Goal: Task Accomplishment & Management: Use online tool/utility

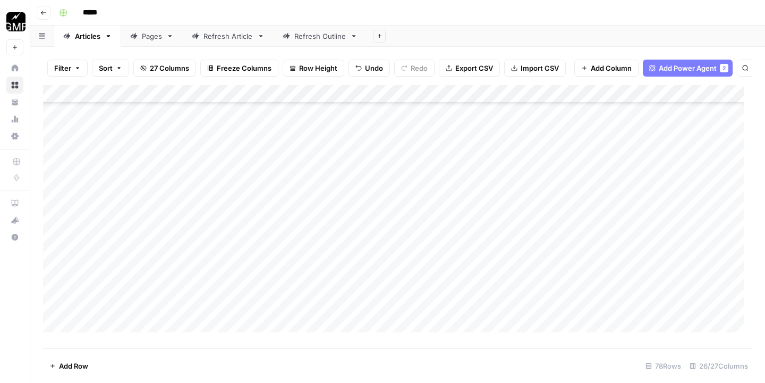
scroll to position [3399, 0]
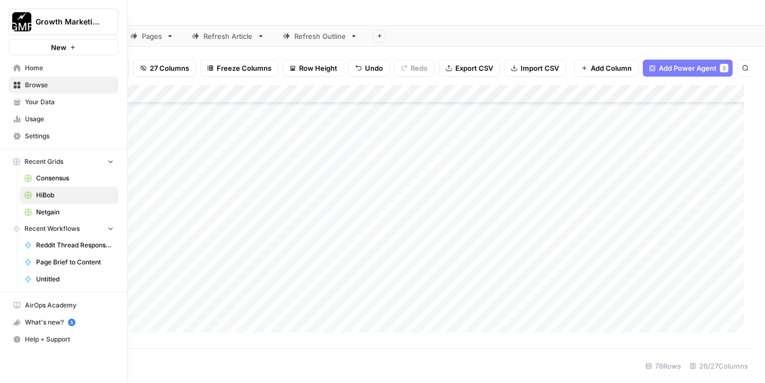
click at [46, 62] on link "Home" at bounding box center [64, 68] width 110 height 17
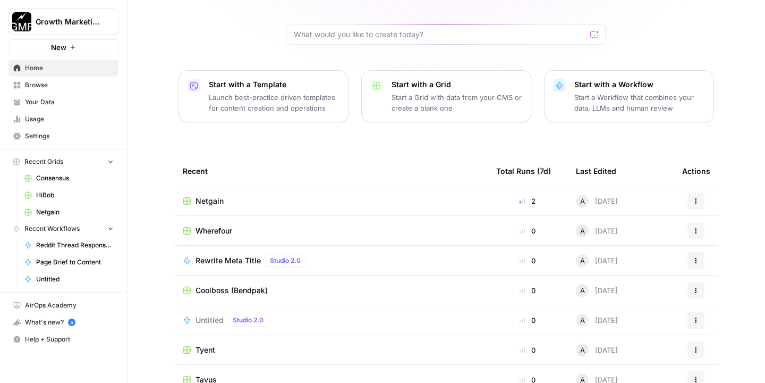
scroll to position [71, 0]
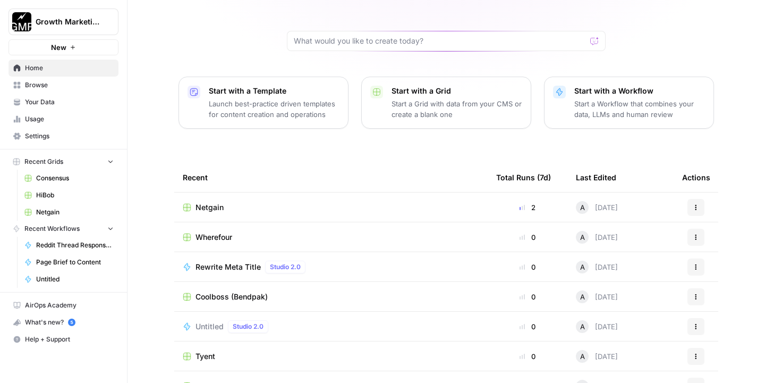
click at [294, 296] on div "Coolboss (Bendpak)" at bounding box center [331, 296] width 297 height 11
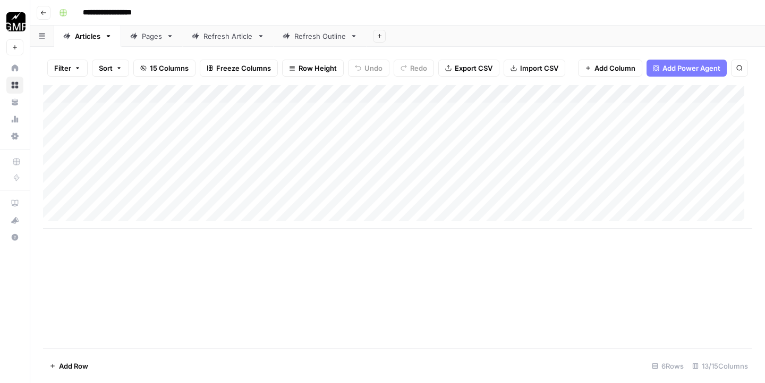
click at [152, 41] on link "Pages" at bounding box center [152, 36] width 62 height 21
click at [106, 221] on div "Add Column" at bounding box center [398, 157] width 710 height 144
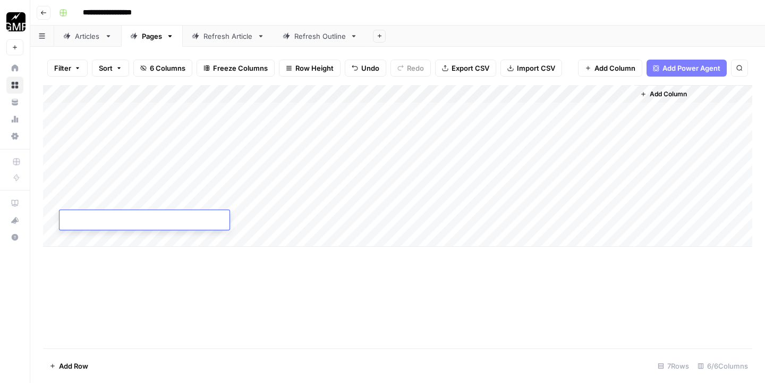
click at [106, 221] on textarea at bounding box center [145, 220] width 170 height 15
click at [283, 269] on div "Add Column" at bounding box center [398, 216] width 710 height 263
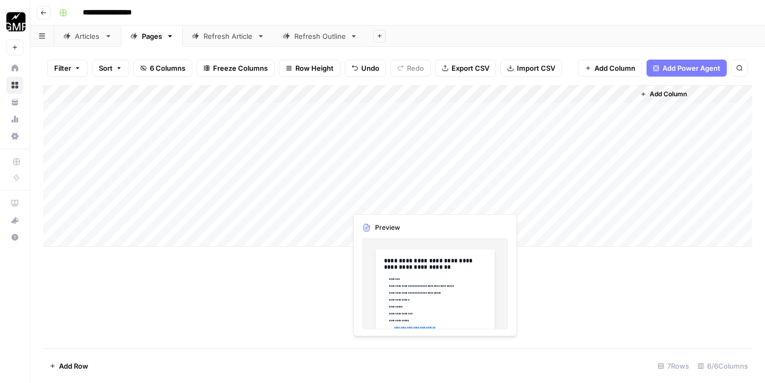
click at [382, 203] on div "Add Column" at bounding box center [398, 166] width 710 height 162
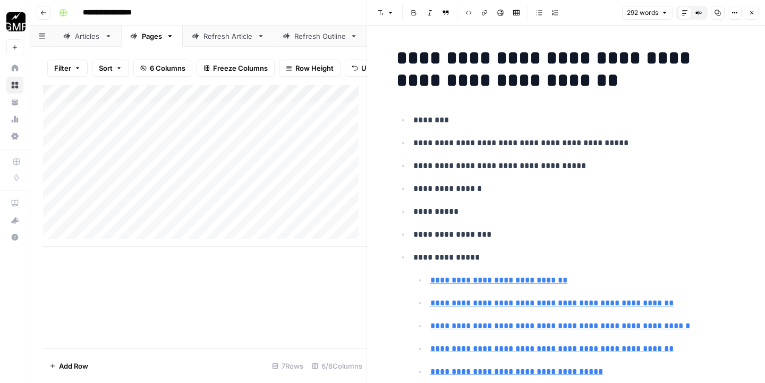
click at [558, 121] on p "********" at bounding box center [575, 120] width 323 height 14
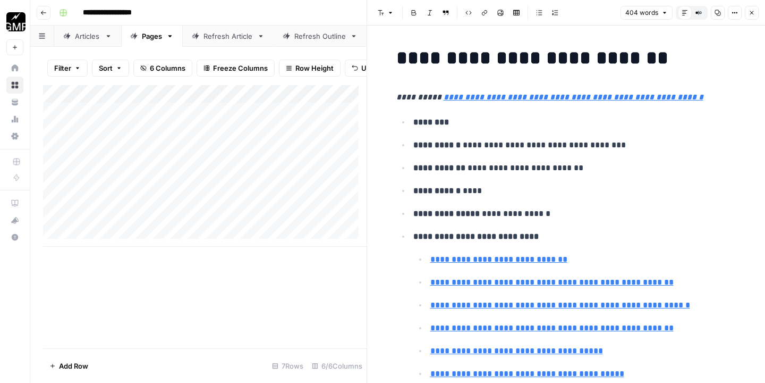
click at [752, 15] on icon "button" at bounding box center [752, 13] width 6 height 6
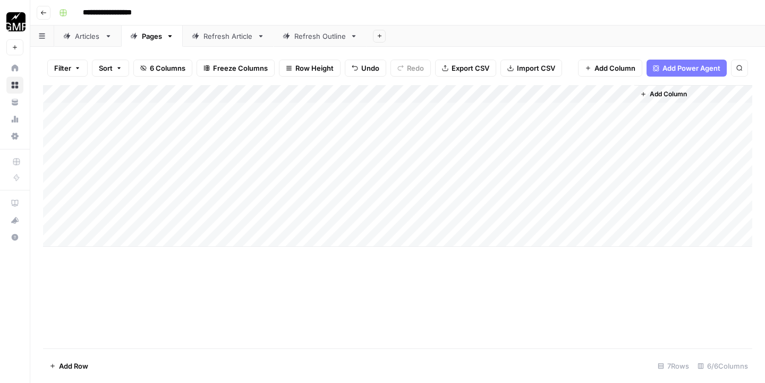
click at [495, 203] on div "Add Column" at bounding box center [398, 166] width 710 height 162
click at [82, 36] on div "Articles" at bounding box center [88, 36] width 26 height 11
click at [124, 107] on div "Add Column" at bounding box center [398, 157] width 710 height 144
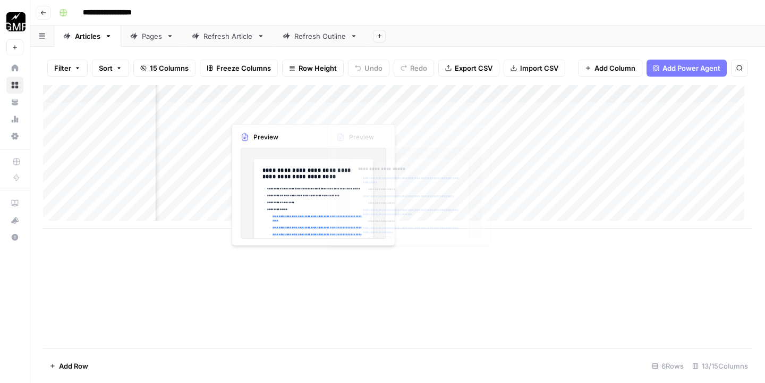
click at [483, 107] on div "Add Column" at bounding box center [398, 157] width 710 height 144
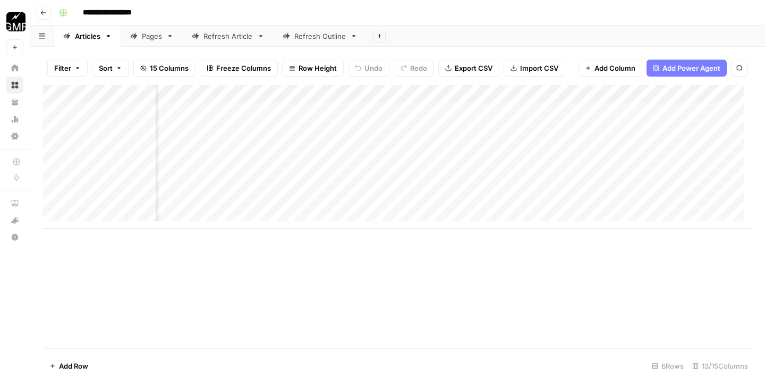
click at [461, 109] on div "Add Column" at bounding box center [398, 157] width 710 height 144
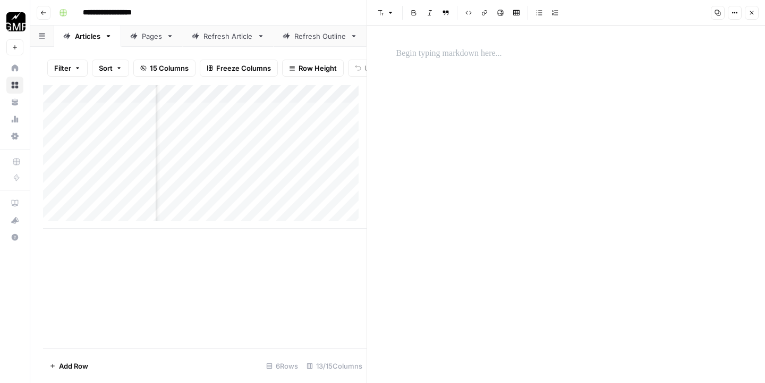
click at [469, 52] on p at bounding box center [567, 54] width 340 height 14
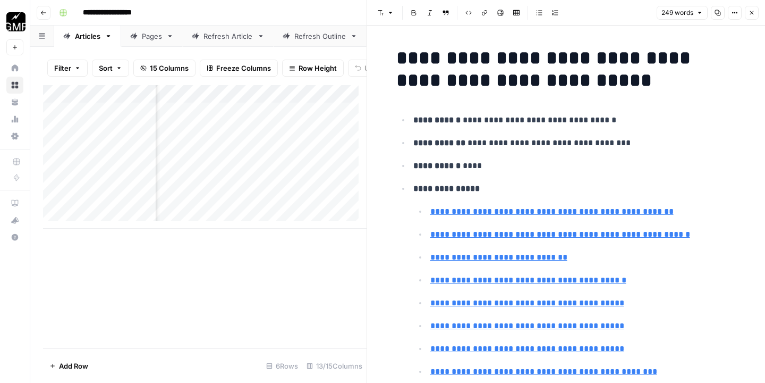
scroll to position [1541, 0]
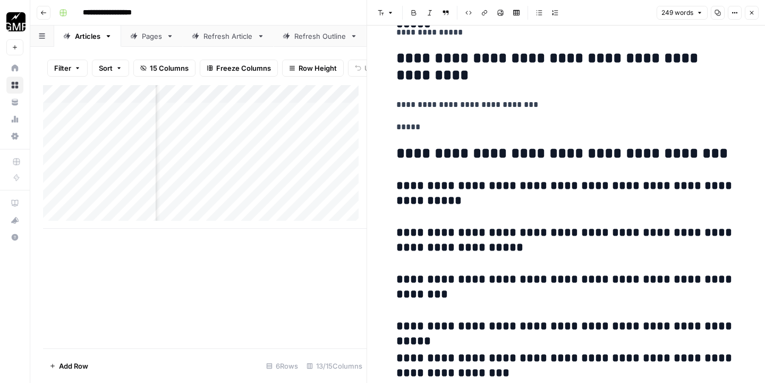
click at [754, 14] on icon "button" at bounding box center [752, 13] width 6 height 6
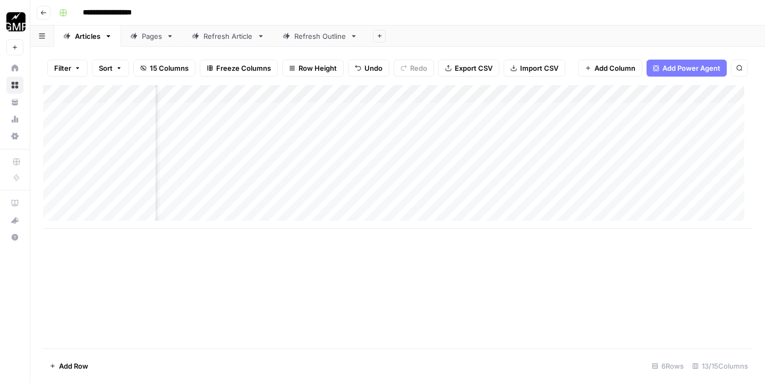
click at [561, 112] on div "Add Column" at bounding box center [398, 157] width 710 height 144
click at [151, 36] on div "Pages" at bounding box center [152, 36] width 20 height 11
click at [85, 32] on div "Articles" at bounding box center [88, 36] width 26 height 11
click at [253, 109] on div "Add Column" at bounding box center [398, 157] width 710 height 144
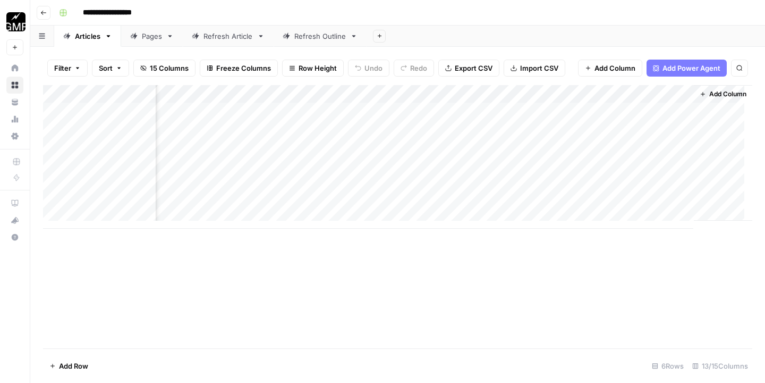
click at [253, 109] on div "Add Column" at bounding box center [398, 157] width 710 height 144
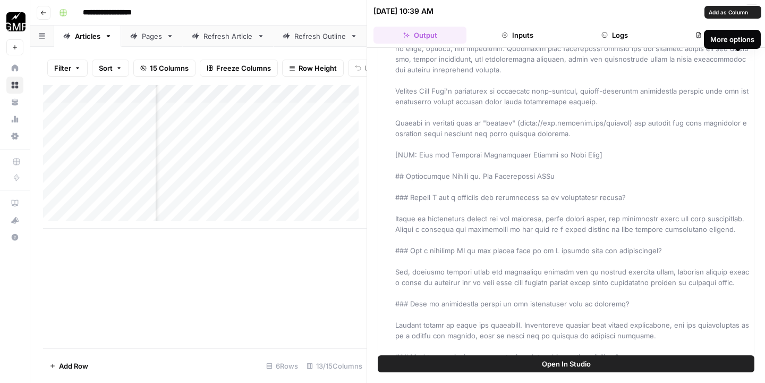
scroll to position [1836, 0]
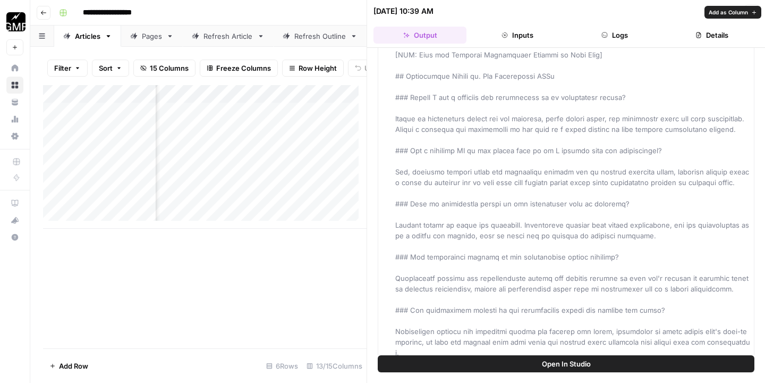
click at [744, 12] on span "Add as Column" at bounding box center [728, 12] width 39 height 9
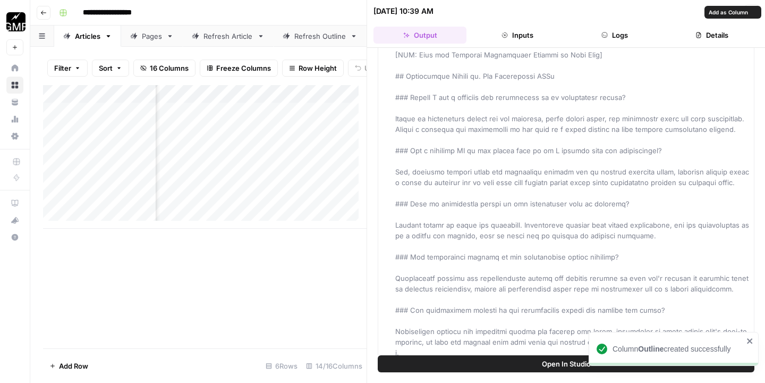
scroll to position [0, 738]
click at [579, 15] on div "[DATE] 10:39 AM" at bounding box center [558, 11] width 368 height 11
click at [746, 9] on button "Close" at bounding box center [752, 11] width 14 height 14
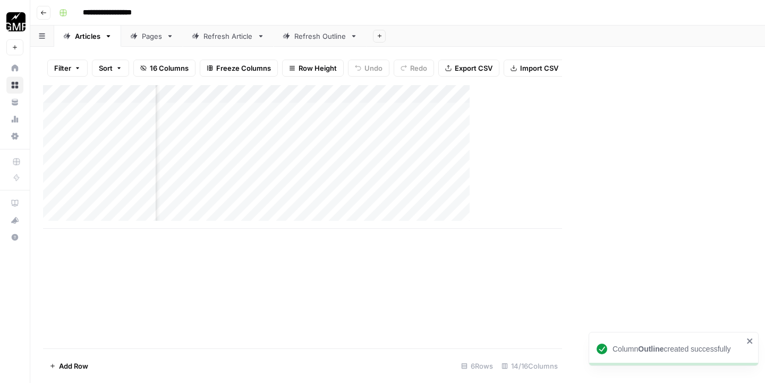
scroll to position [0, 702]
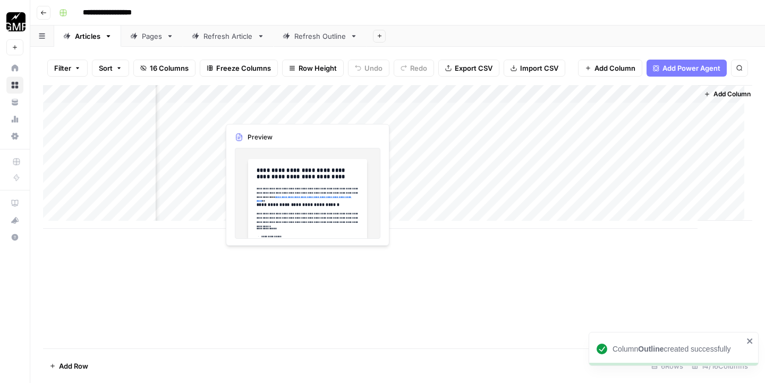
click at [265, 111] on div "Add Column" at bounding box center [398, 157] width 710 height 144
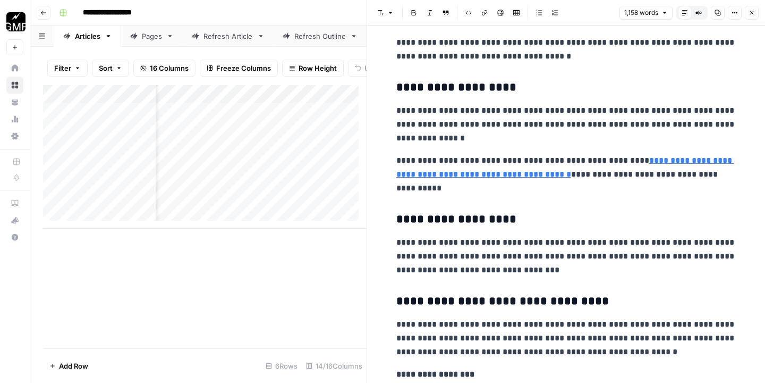
scroll to position [1971, 0]
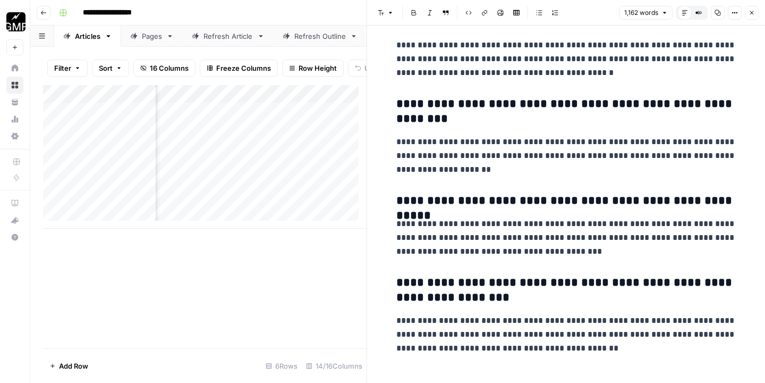
scroll to position [2900, 0]
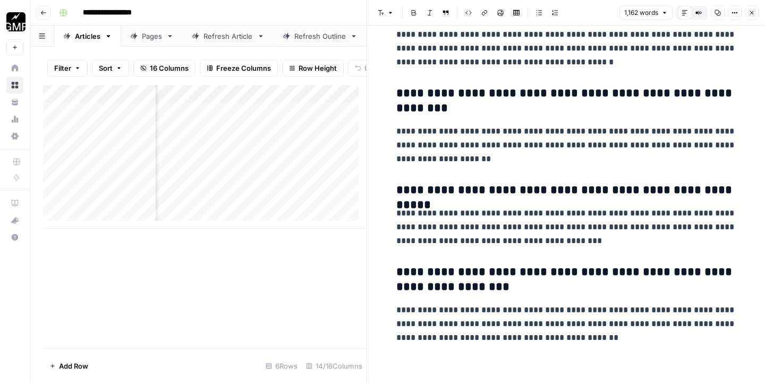
click at [753, 15] on icon "button" at bounding box center [752, 13] width 6 height 6
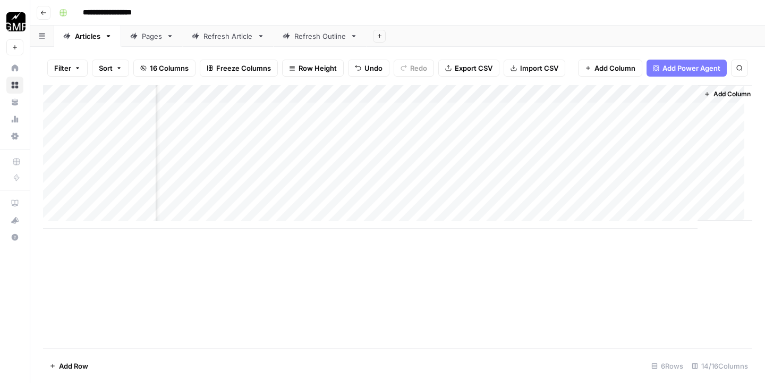
click at [551, 111] on div "Add Column" at bounding box center [398, 157] width 710 height 144
